Goal: Check status: Verify the current state of an ongoing process or item

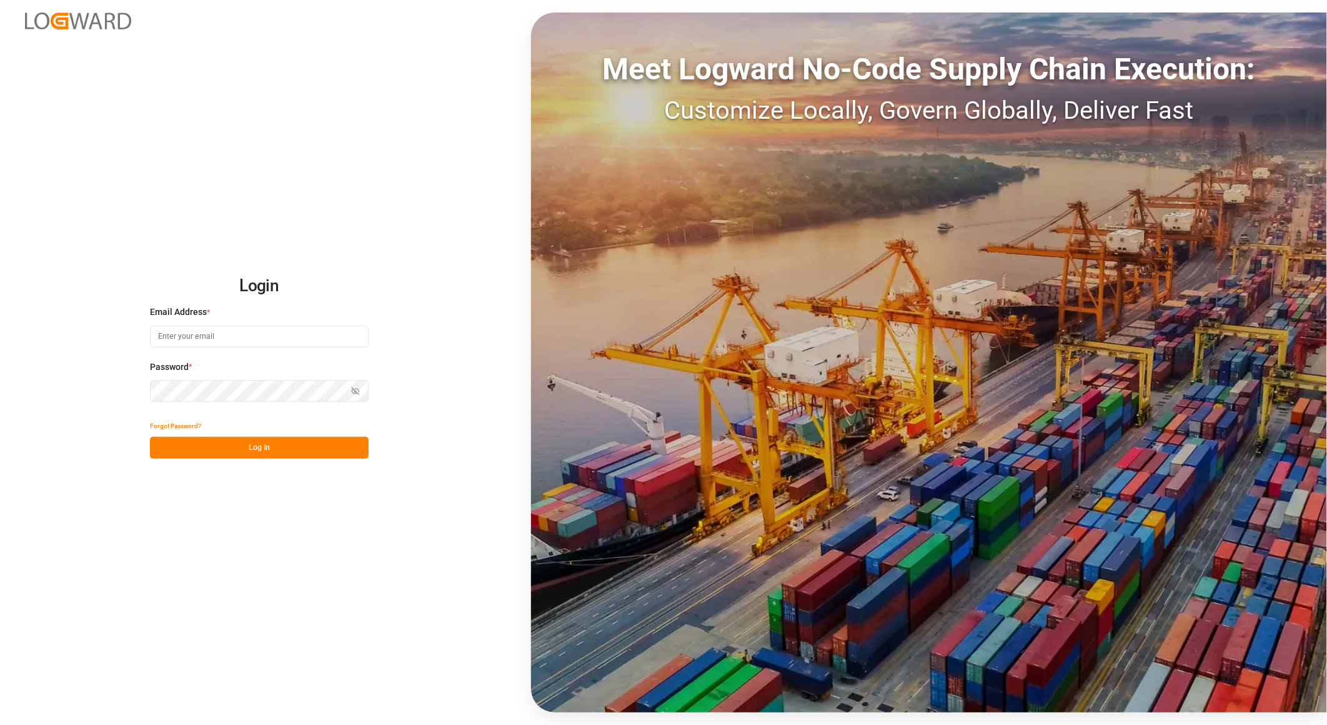
type input "[PERSON_NAME][EMAIL_ADDRESS][PERSON_NAME][DOMAIN_NAME]"
click at [269, 452] on button "Log In" at bounding box center [259, 448] width 219 height 22
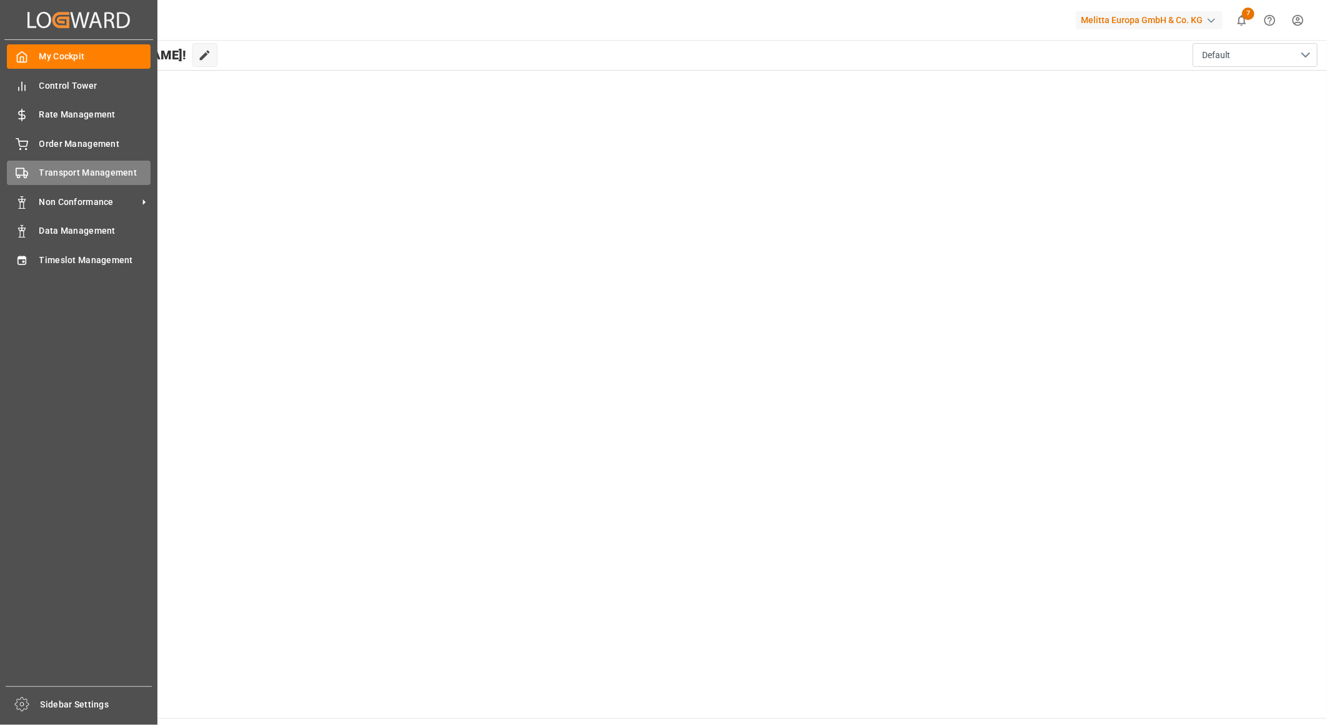
click at [25, 167] on icon at bounding box center [22, 173] width 12 height 12
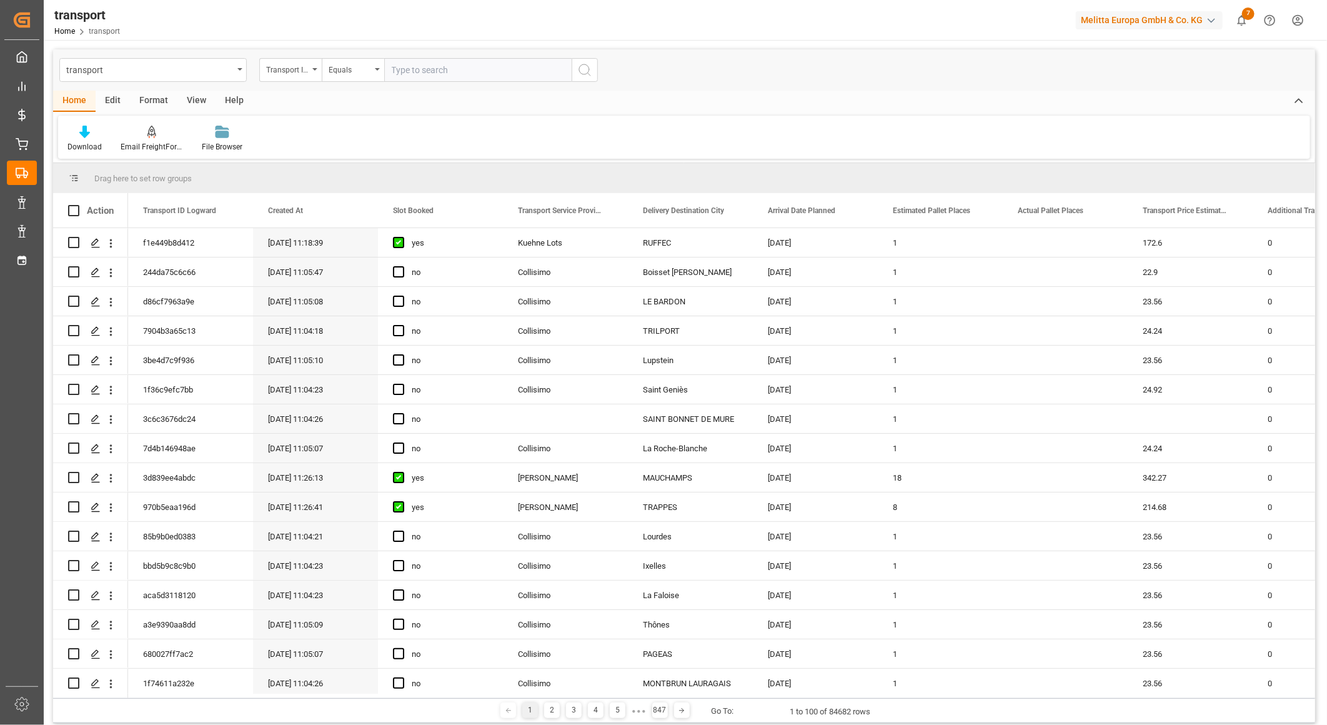
click at [231, 71] on div "transport" at bounding box center [149, 69] width 167 height 16
type input "deliv"
click at [96, 156] on div "Delivery DE" at bounding box center [153, 154] width 186 height 26
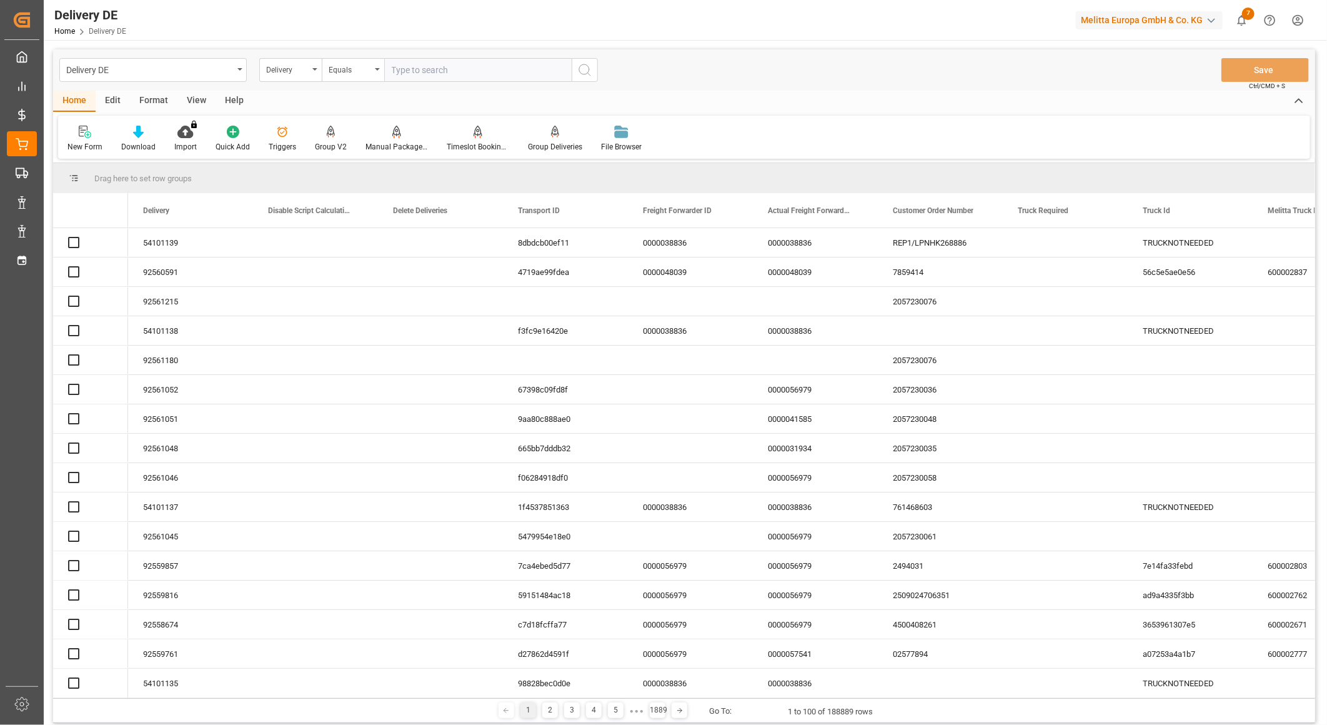
click at [436, 73] on input "text" at bounding box center [477, 70] width 187 height 24
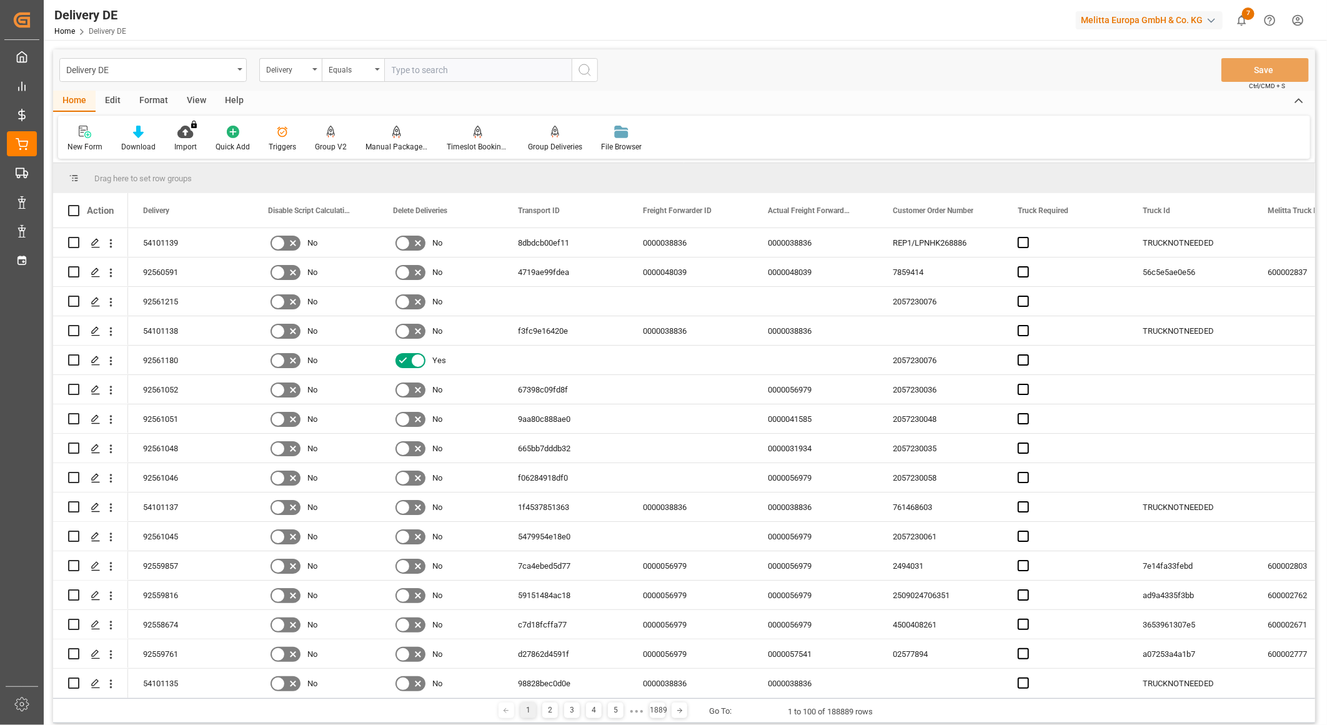
paste input "92549756"
type input "92549756"
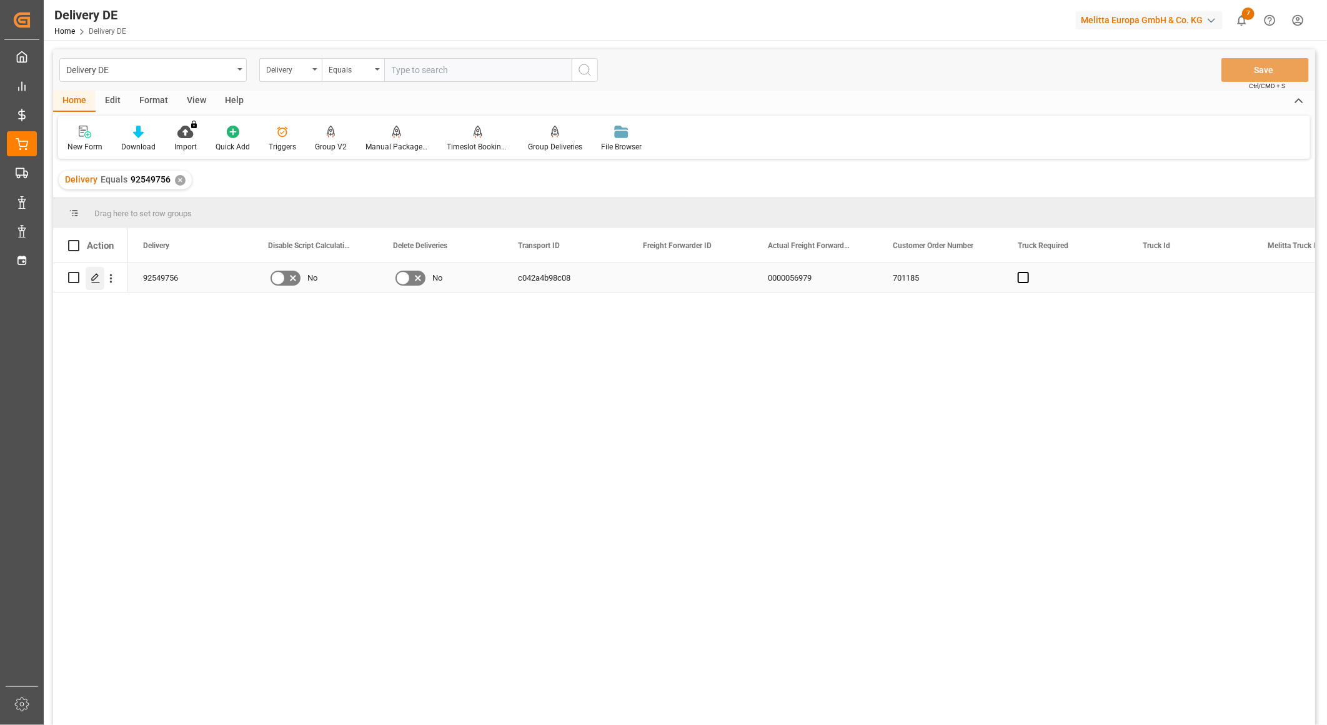
click at [94, 279] on polygon "Press SPACE to select this row." at bounding box center [95, 277] width 6 height 6
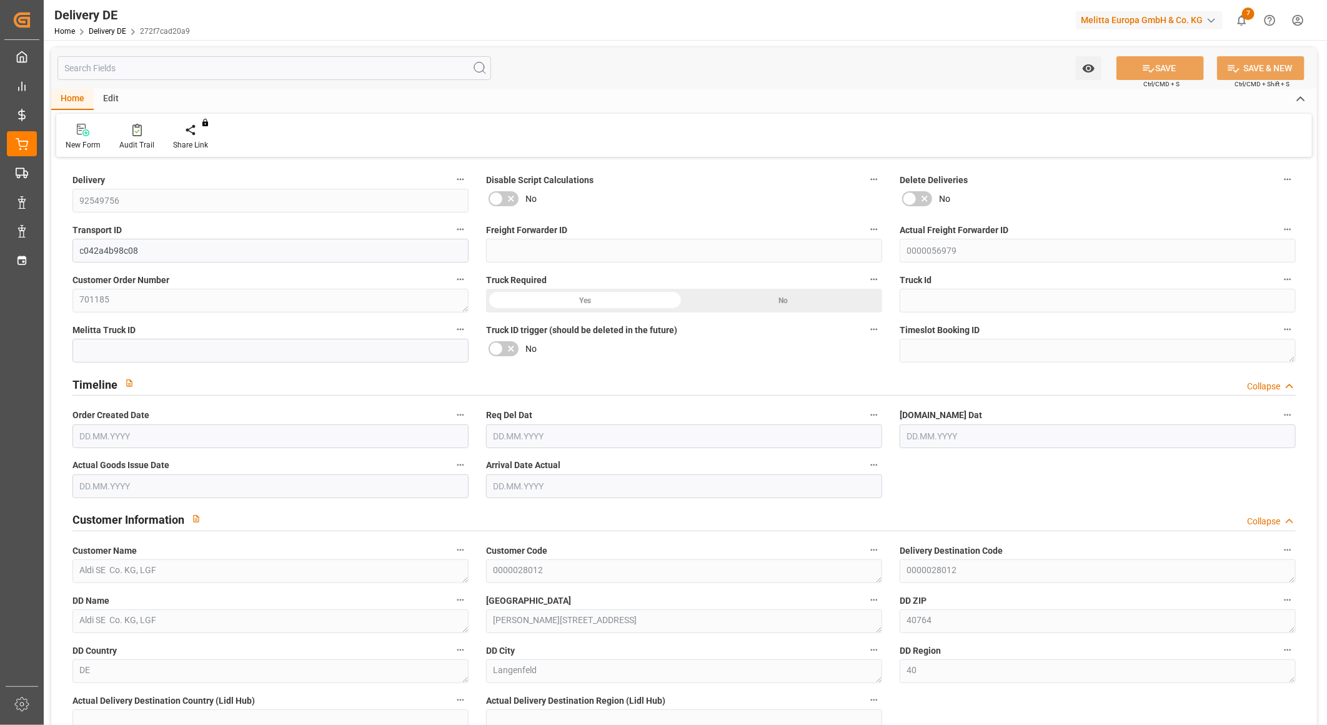
type input "0"
type input "1"
type input "76"
type input "167"
type input "719.48"
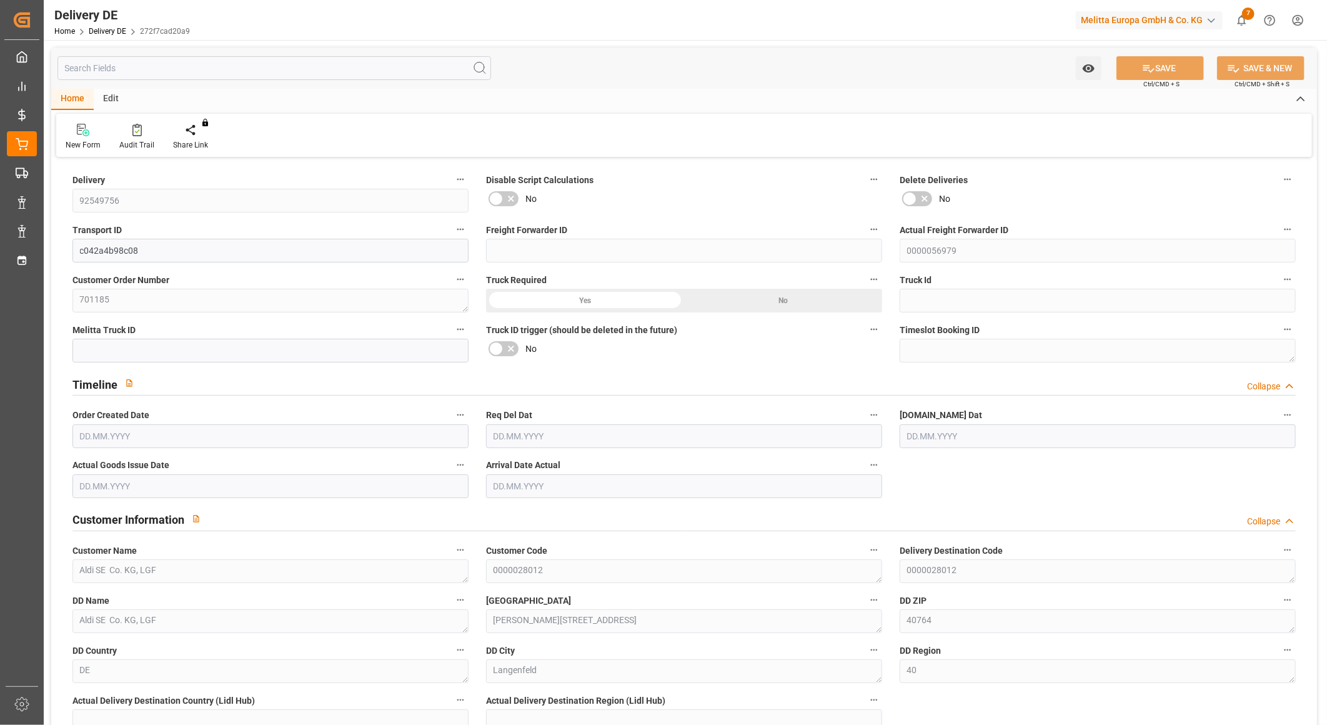
type input "[DATE]"
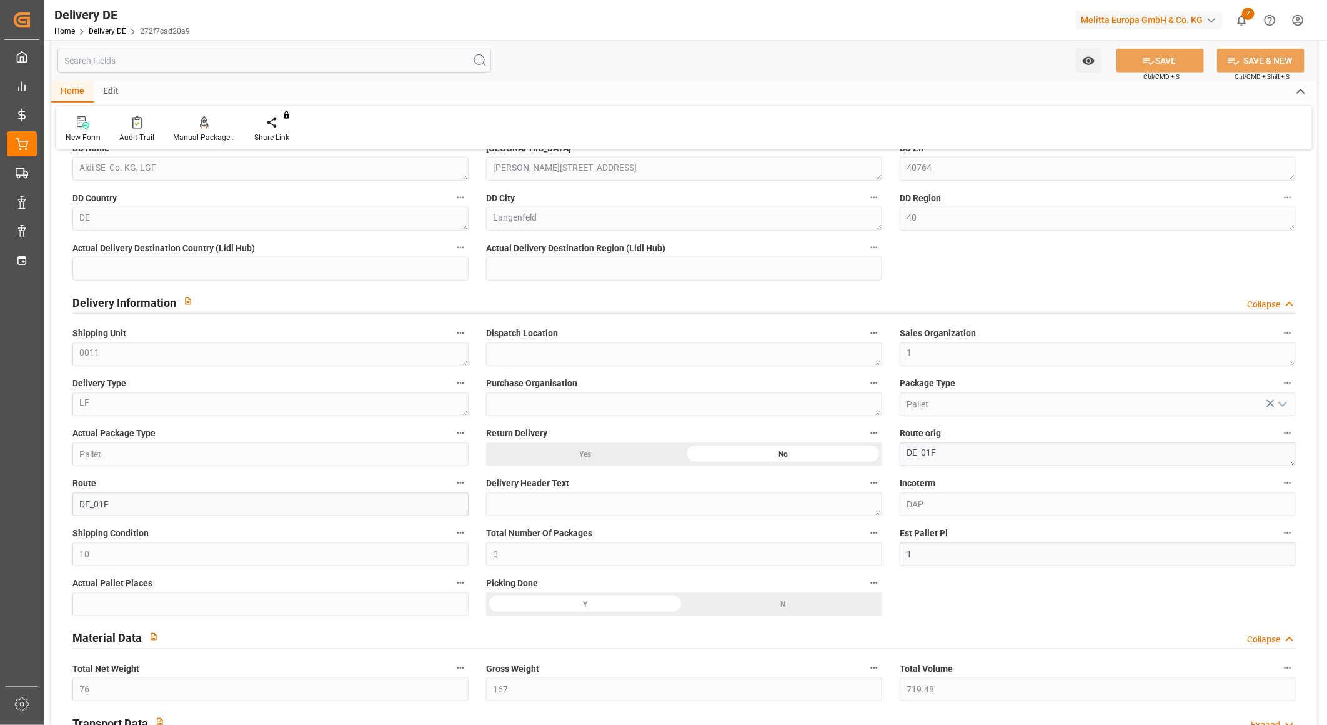
scroll to position [486, 0]
